Goal: Complete application form: Complete application form

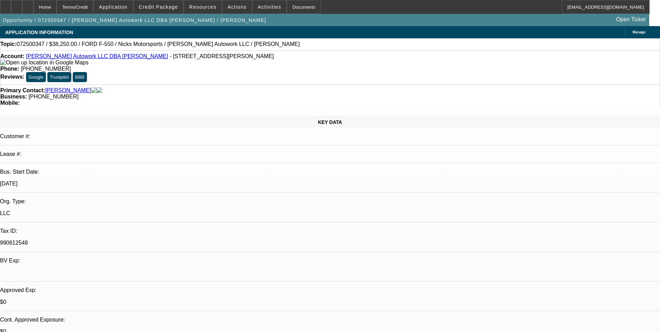
select select "0"
select select "2"
select select "0.1"
select select "4"
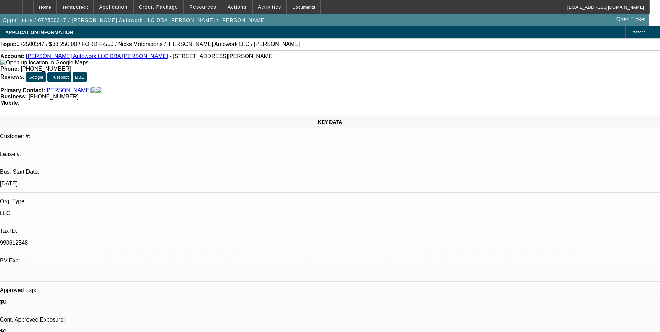
select select "0"
select select "2"
select select "0.1"
select select "4"
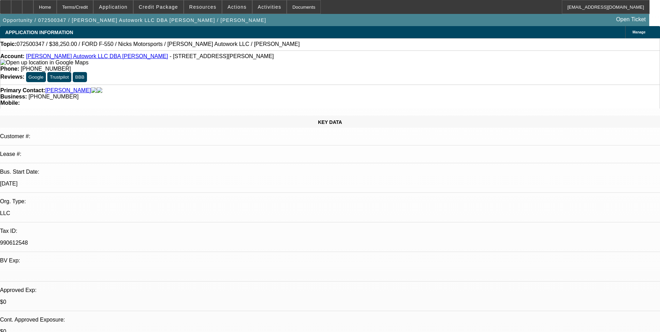
select select "0"
select select "2"
select select "0.1"
select select "4"
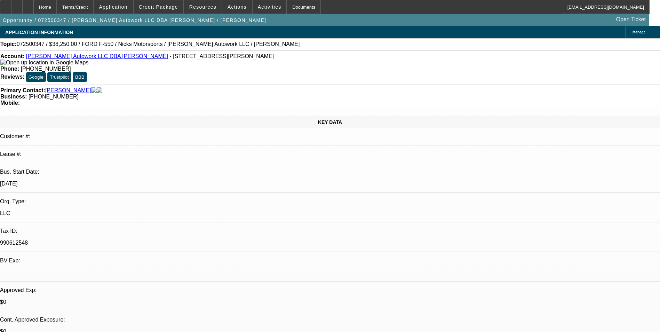
select select "0"
select select "2"
select select "0.1"
select select "4"
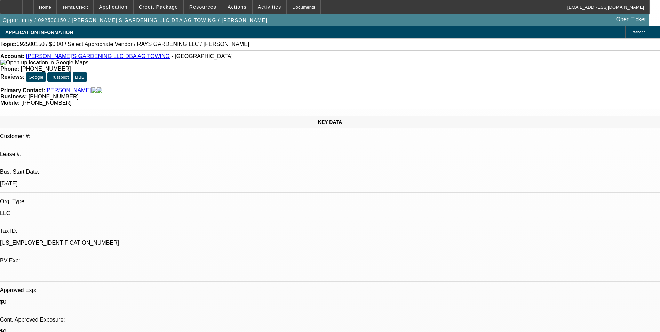
select select "0"
select select "2"
select select "0.1"
select select "4"
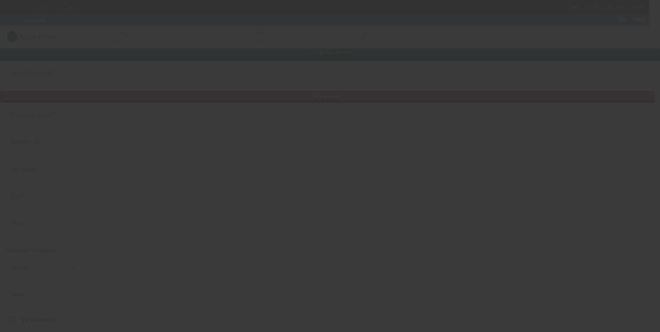
type input "Eric Graham"
type input "."
type input "Daytona Beach"
type input "(386) 341-2310"
type input "ericg0803@gmail.com"
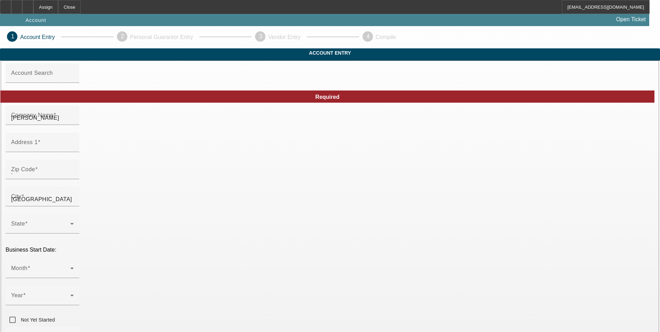
type input "9/8/2025"
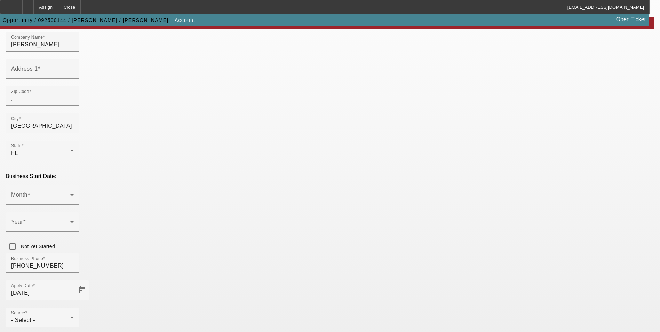
scroll to position [9, 0]
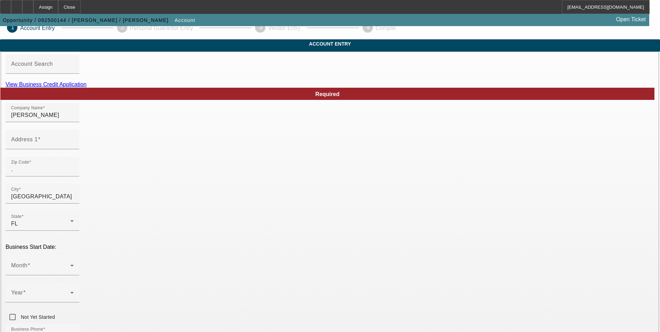
click at [87, 87] on link "View Business Credit Application" at bounding box center [46, 84] width 81 height 6
click at [74, 146] on input "Address 1" at bounding box center [42, 142] width 63 height 8
type input "199 Dix Avenue"
click at [74, 173] on input "." at bounding box center [42, 169] width 63 height 8
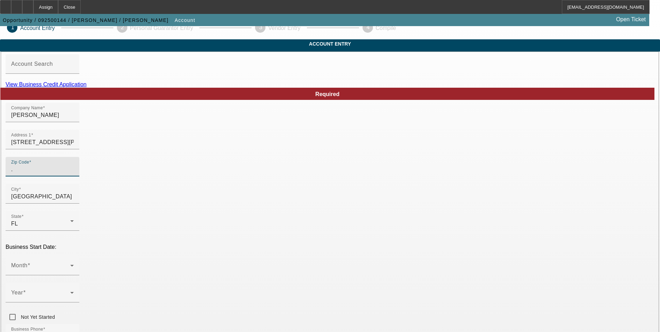
type input "3"
type input "32174"
type input "Ormond Beach"
type input "Volusia"
click at [74, 256] on div "Month" at bounding box center [42, 265] width 63 height 19
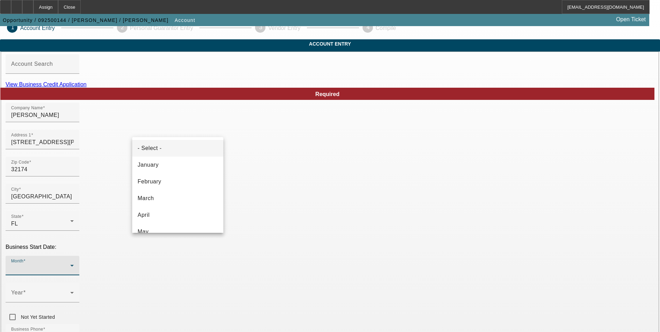
click at [290, 236] on div at bounding box center [330, 166] width 660 height 332
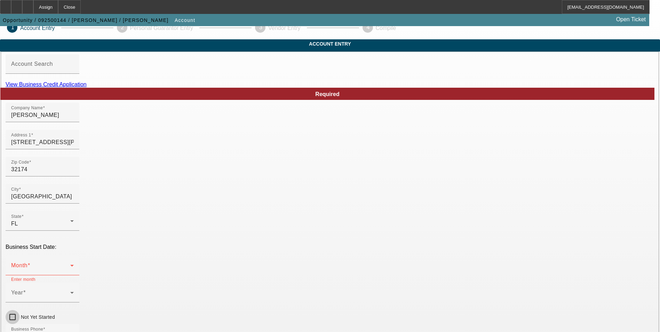
click at [19, 310] on input "Not Yet Started" at bounding box center [13, 317] width 14 height 14
checkbox input "true"
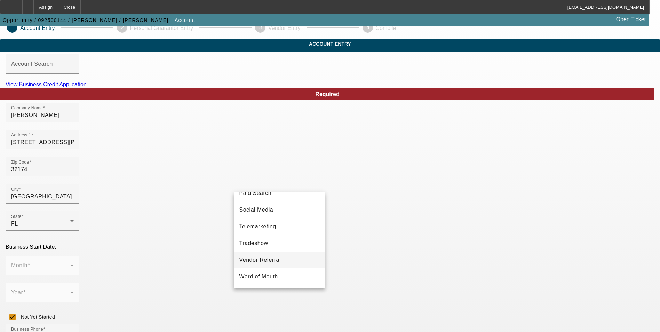
scroll to position [178, 0]
click at [289, 279] on mat-option "Social Media" at bounding box center [279, 275] width 91 height 17
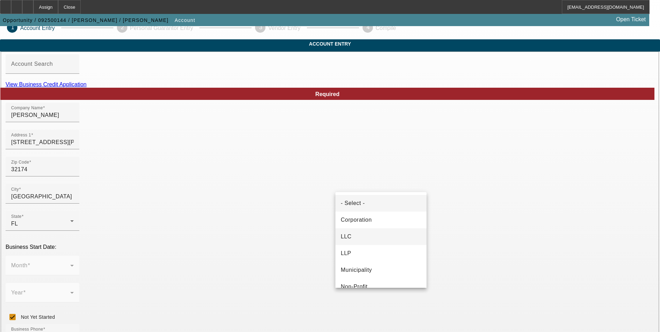
click at [371, 230] on mat-option "LLC" at bounding box center [380, 236] width 91 height 17
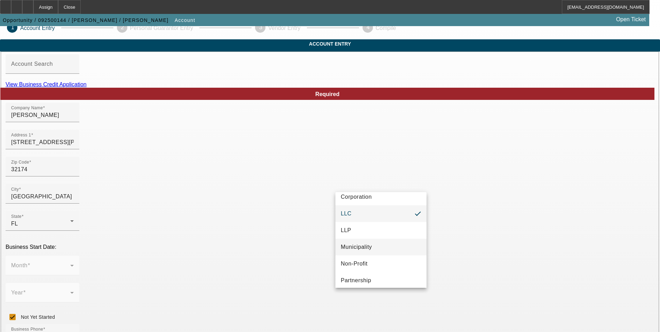
scroll to position [43, 0]
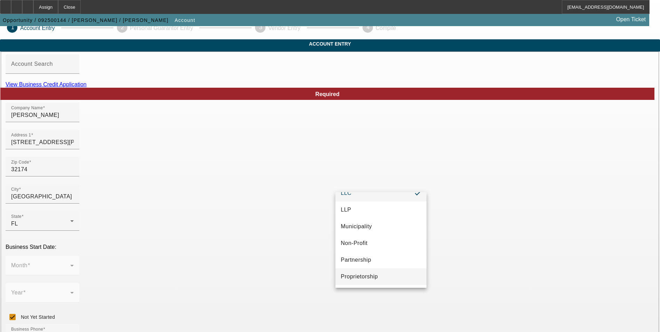
click at [379, 271] on mat-option "Proprietorship" at bounding box center [380, 276] width 91 height 17
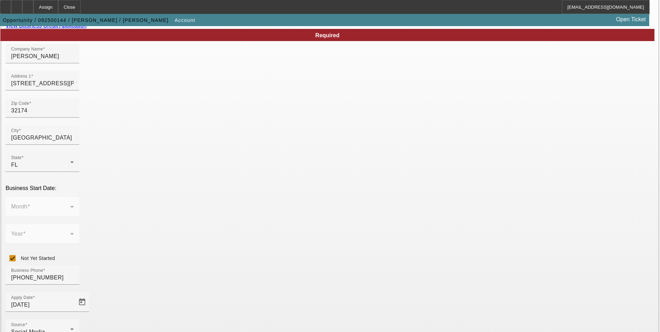
scroll to position [113, 0]
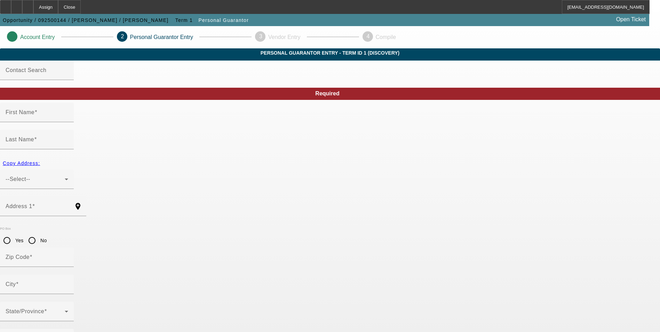
type input "Eric"
type input "Graham"
radio input "true"
type input "[PHONE_NUMBER]"
type input "594-77-6563"
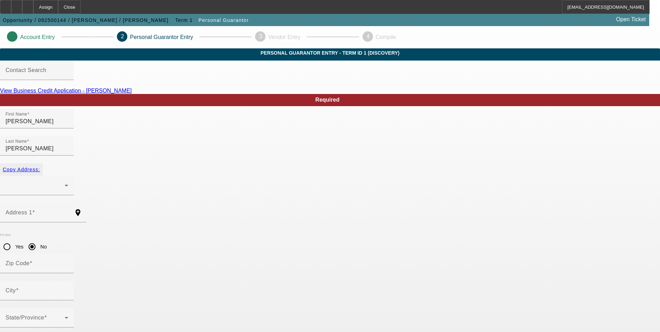
click at [40, 167] on span "Copy Address:" at bounding box center [21, 170] width 37 height 6
radio input "false"
click at [65, 181] on div at bounding box center [35, 185] width 59 height 8
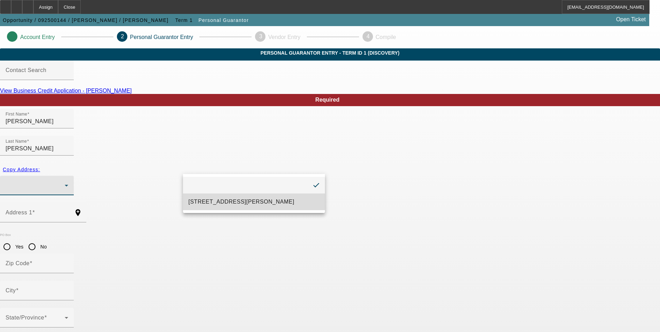
click at [207, 196] on mat-option "199 Dix Avenue Ormond Beach, FL 32174" at bounding box center [254, 201] width 142 height 17
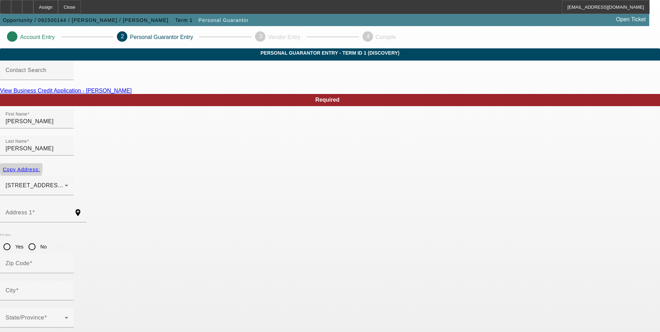
click at [40, 167] on span "Copy Address:" at bounding box center [21, 170] width 37 height 6
type input "199 Dix Avenue"
type input "32174"
type input "Ormond Beach"
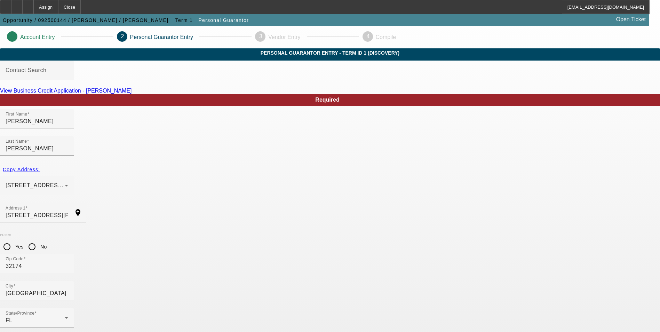
type input "100"
type input "ericg0803@gmail.com"
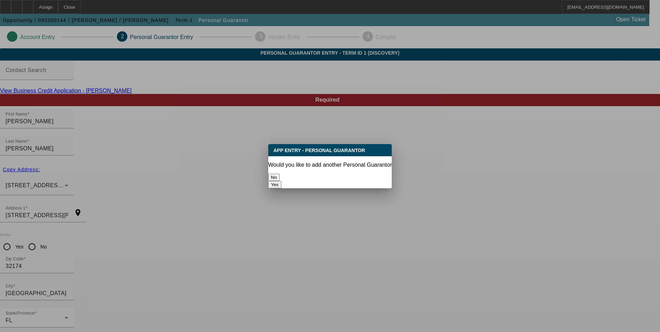
click at [280, 173] on button "No" at bounding box center [273, 176] width 11 height 7
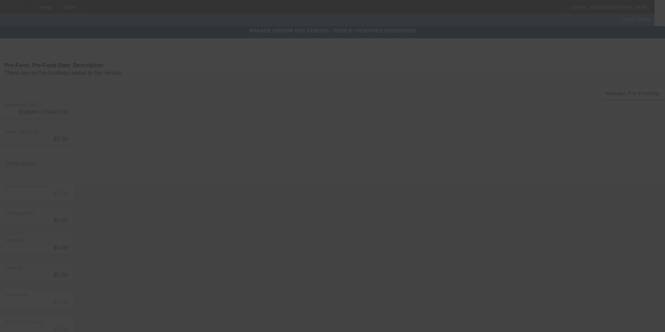
type input "$90,000.00"
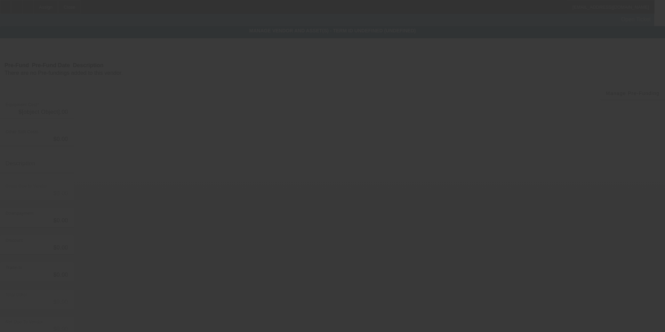
type input "$90,000.00"
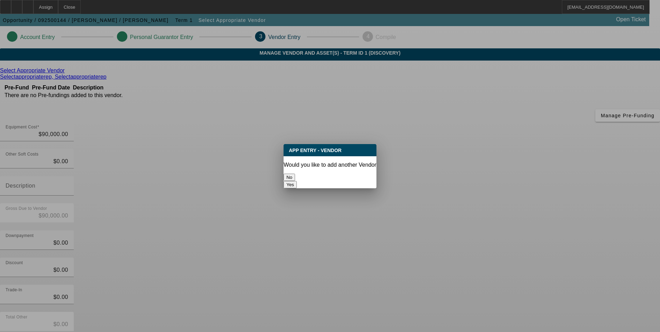
click at [295, 175] on button "No" at bounding box center [288, 176] width 11 height 7
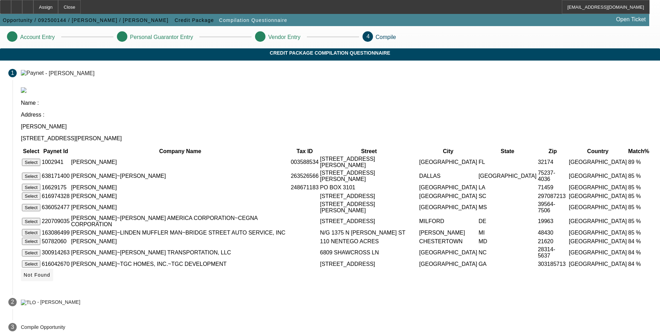
click at [50, 277] on span "Not Found" at bounding box center [37, 275] width 27 height 6
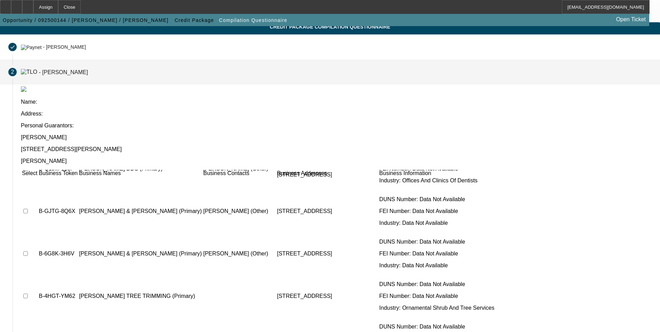
scroll to position [53, 0]
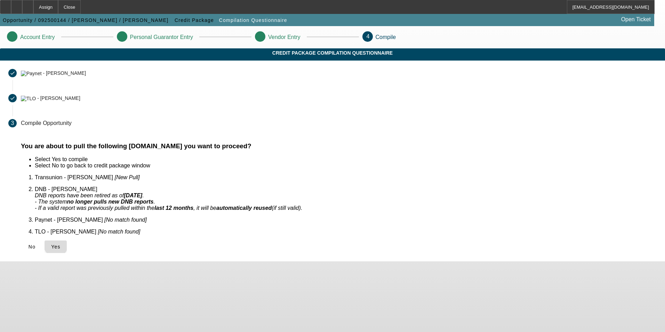
click at [60, 244] on span "Yes" at bounding box center [55, 247] width 9 height 6
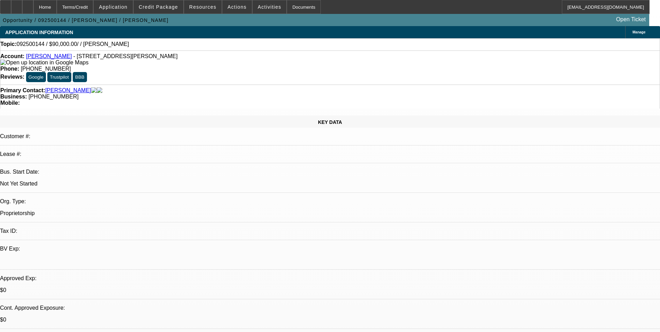
select select "0"
select select "2"
select select "0.1"
select select "4"
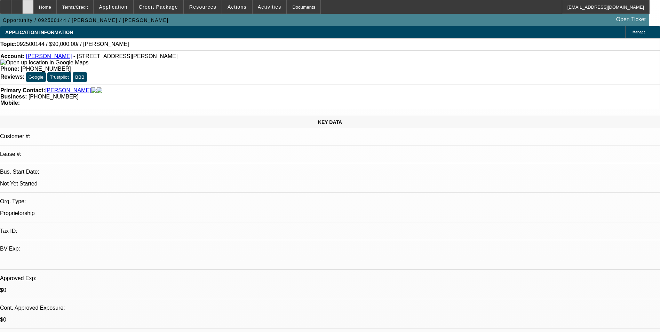
click at [33, 10] on div at bounding box center [27, 7] width 11 height 14
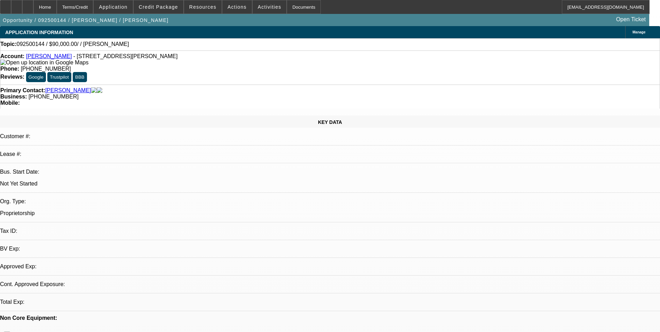
select select "0"
select select "2"
select select "0.1"
select select "4"
